Goal: Transaction & Acquisition: Purchase product/service

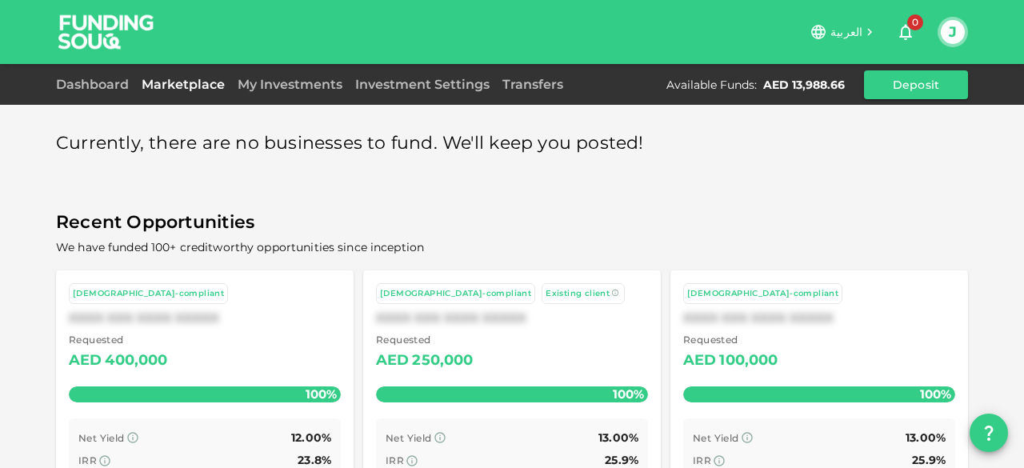
click at [74, 40] on img at bounding box center [106, 31] width 120 height 63
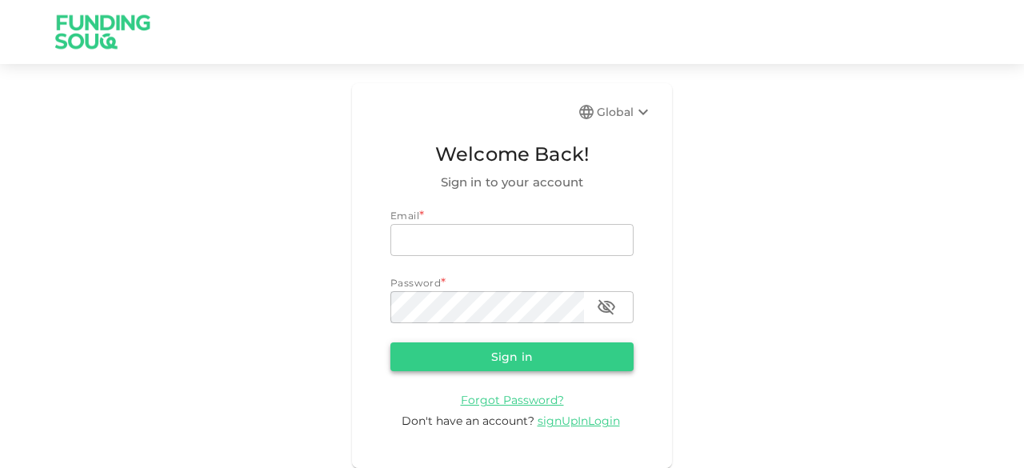
type input "[EMAIL_ADDRESS][DOMAIN_NAME]"
click at [514, 359] on button "Sign in" at bounding box center [511, 356] width 243 height 29
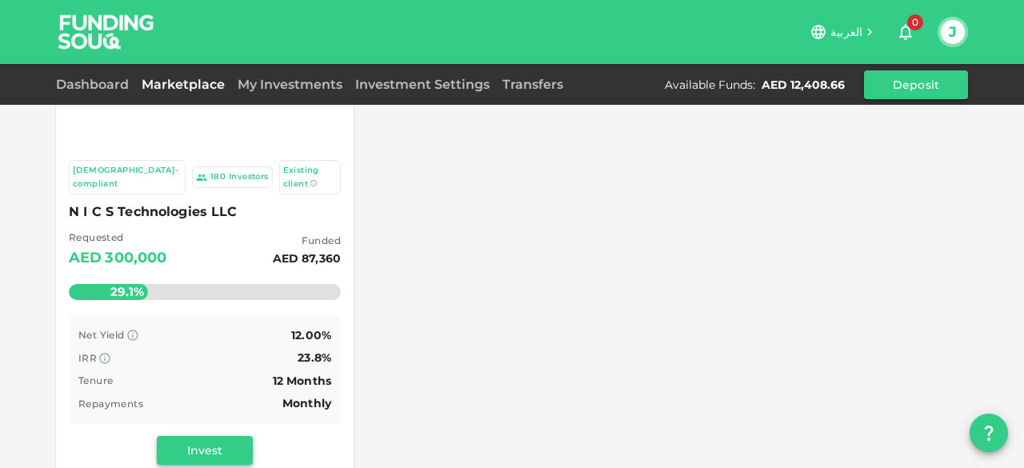
scroll to position [154, 0]
click at [194, 436] on button "Invest" at bounding box center [205, 450] width 96 height 29
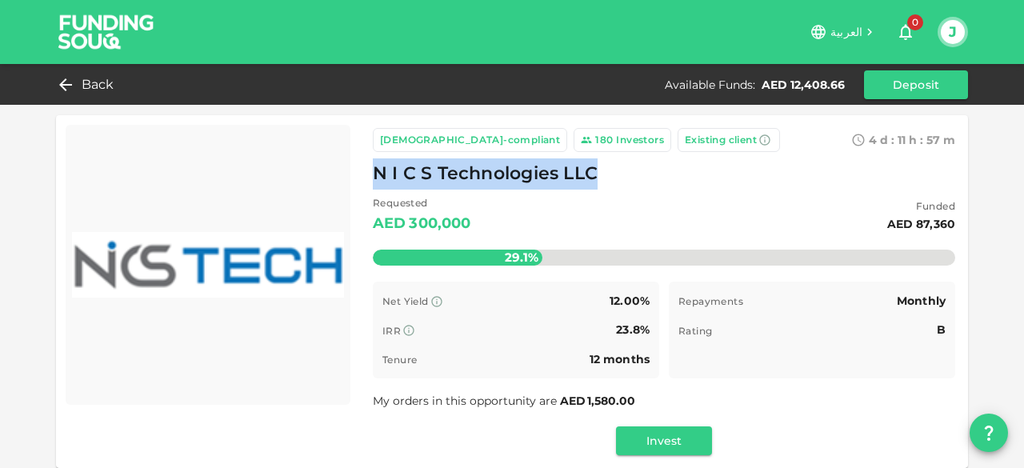
drag, startPoint x: 366, startPoint y: 172, endPoint x: 649, endPoint y: 176, distance: 282.4
click at [649, 176] on div "N I C S Technologies LLC" at bounding box center [664, 173] width 582 height 31
copy span "N I C S Technologies LLC"
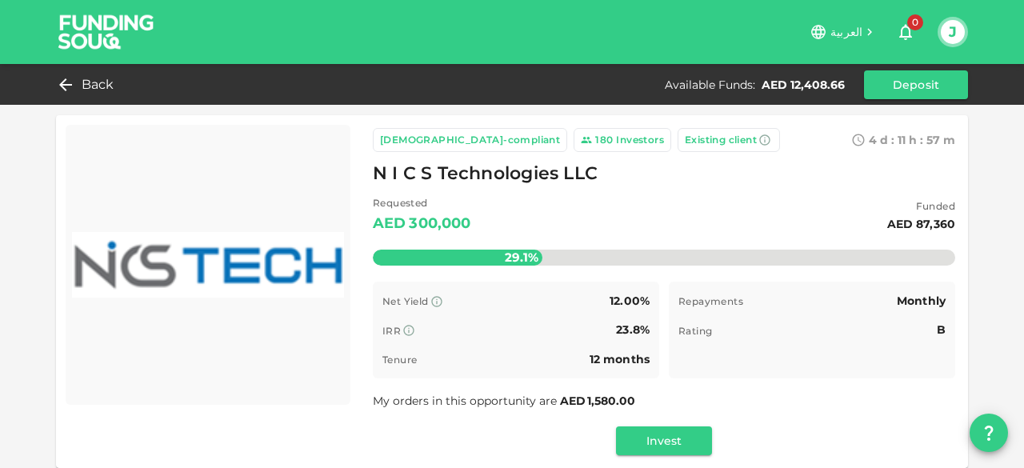
click at [766, 415] on div "[DEMOGRAPHIC_DATA]-compliant 180 Investors Existing client 4 d : 11 h : 57 m 7 …" at bounding box center [664, 291] width 582 height 327
click at [98, 82] on span "Back" at bounding box center [98, 85] width 33 height 22
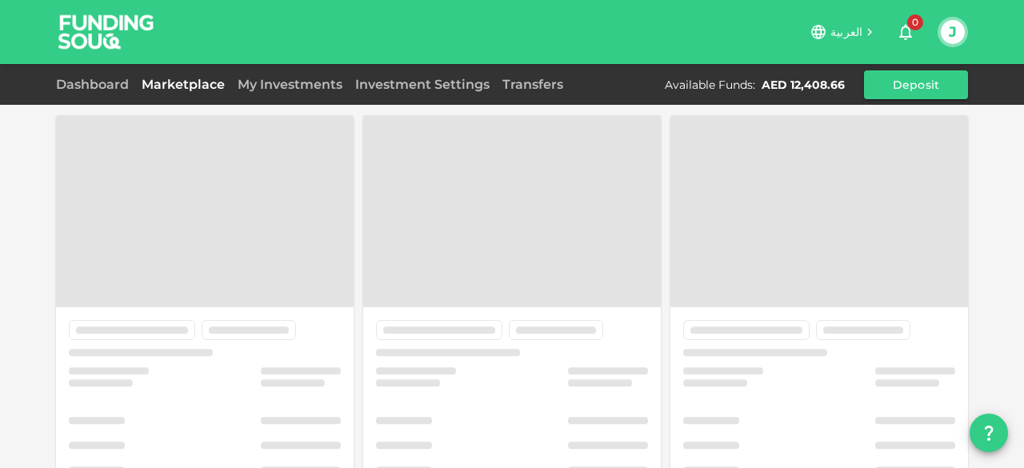
click at [276, 73] on div "Dashboard Marketplace My Investments Investment Settings Transfers Available Fu…" at bounding box center [512, 84] width 912 height 29
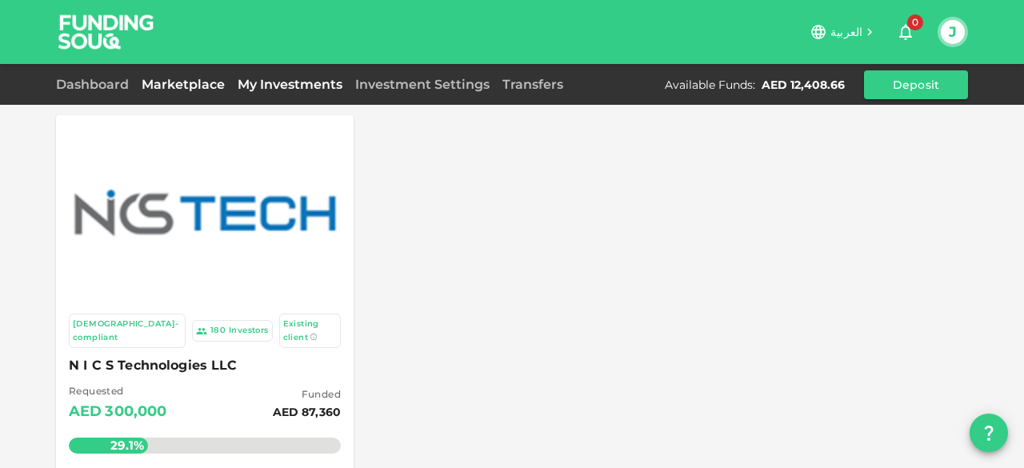
click at [270, 82] on link "My Investments" at bounding box center [290, 84] width 118 height 15
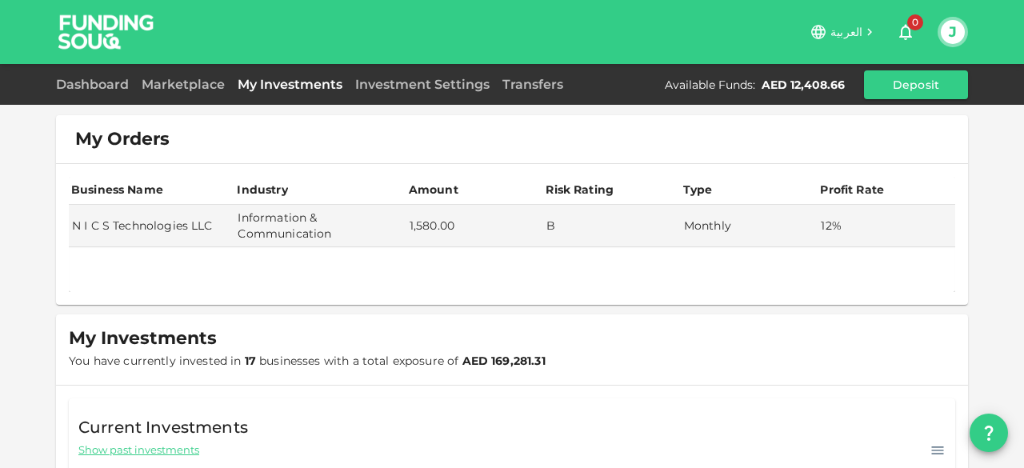
click at [271, 81] on link "My Investments" at bounding box center [290, 84] width 118 height 15
click at [196, 84] on link "Marketplace" at bounding box center [183, 84] width 96 height 15
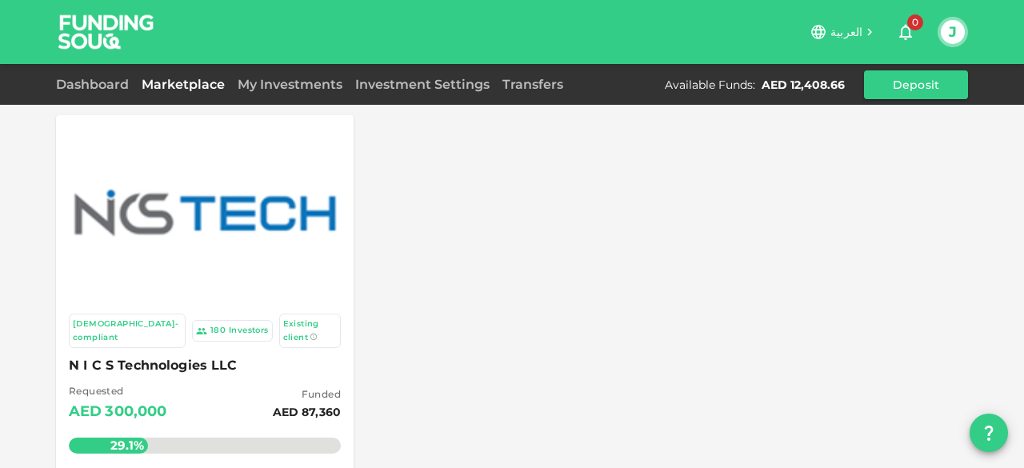
click at [210, 266] on div at bounding box center [205, 213] width 278 height 176
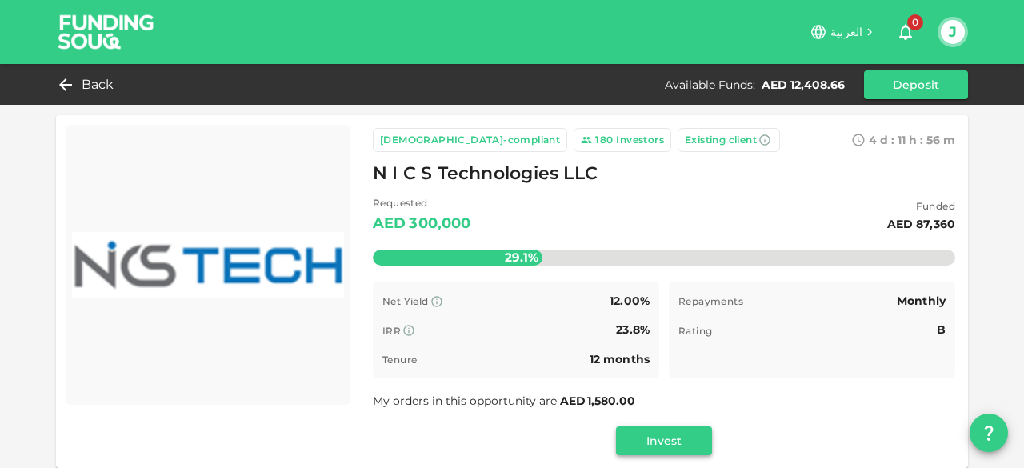
click at [643, 439] on button "Invest" at bounding box center [664, 440] width 96 height 29
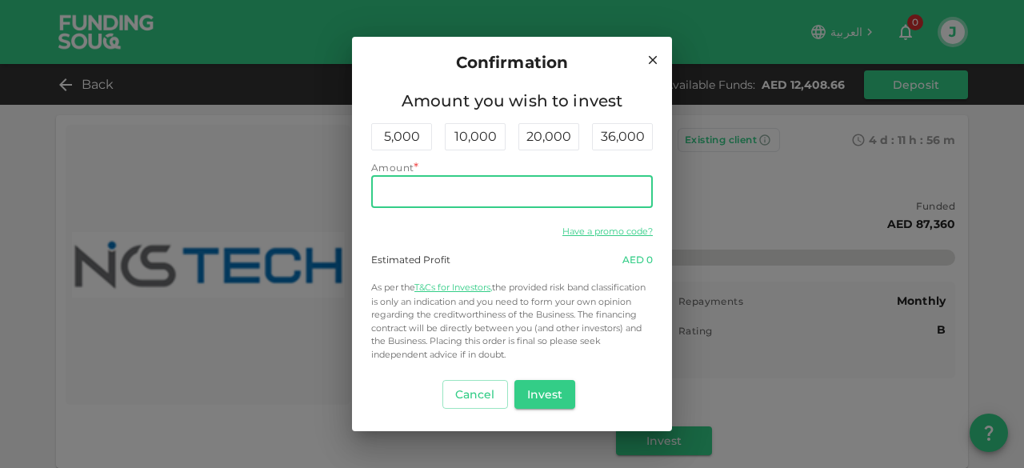
click at [405, 193] on input "Amount" at bounding box center [512, 192] width 282 height 32
type input "12,400"
click at [438, 226] on div "Have a promo code?" at bounding box center [512, 230] width 282 height 19
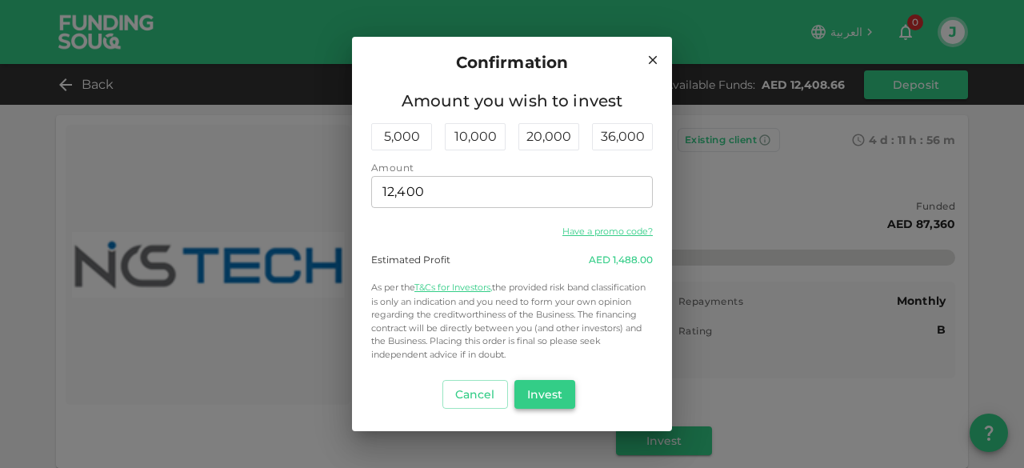
click at [545, 391] on button "Invest" at bounding box center [545, 394] width 62 height 29
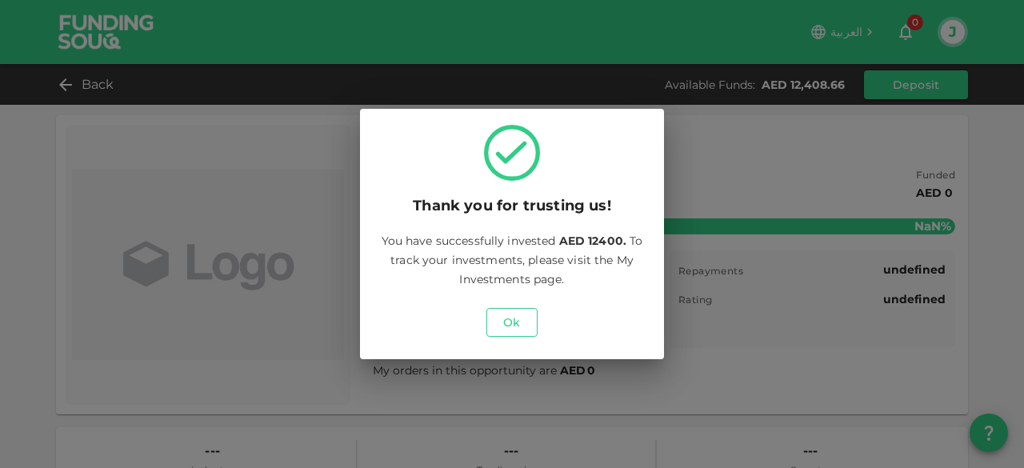
click at [513, 329] on button "Ok" at bounding box center [511, 322] width 51 height 29
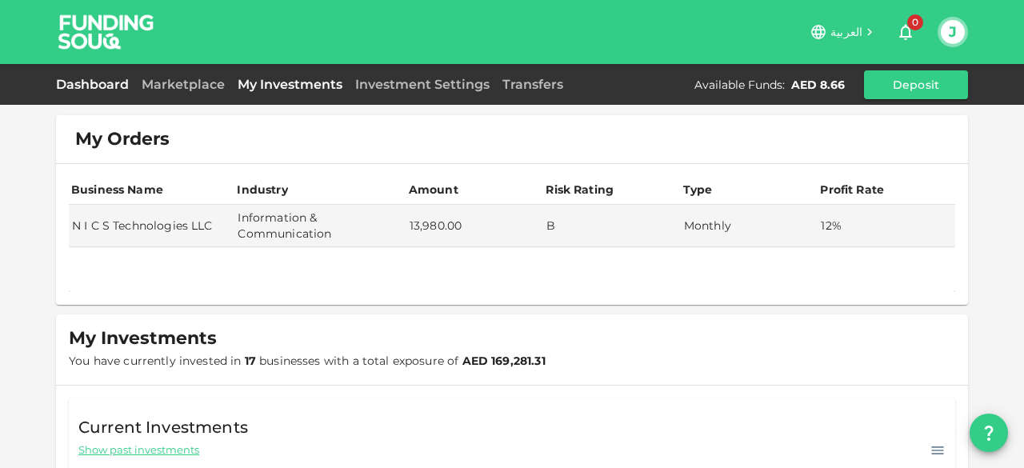
click at [90, 87] on link "Dashboard" at bounding box center [95, 84] width 79 height 15
